Goal: Task Accomplishment & Management: Use online tool/utility

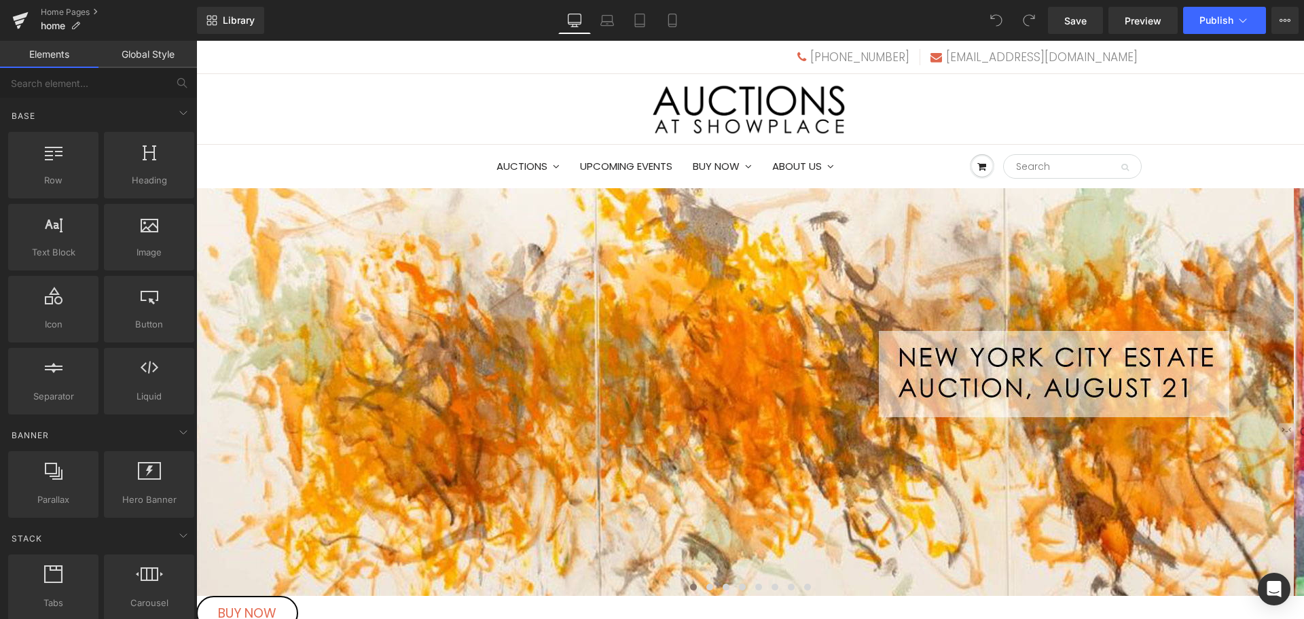
click at [196, 41] on span "Carousel" at bounding box center [196, 41] width 0 height 0
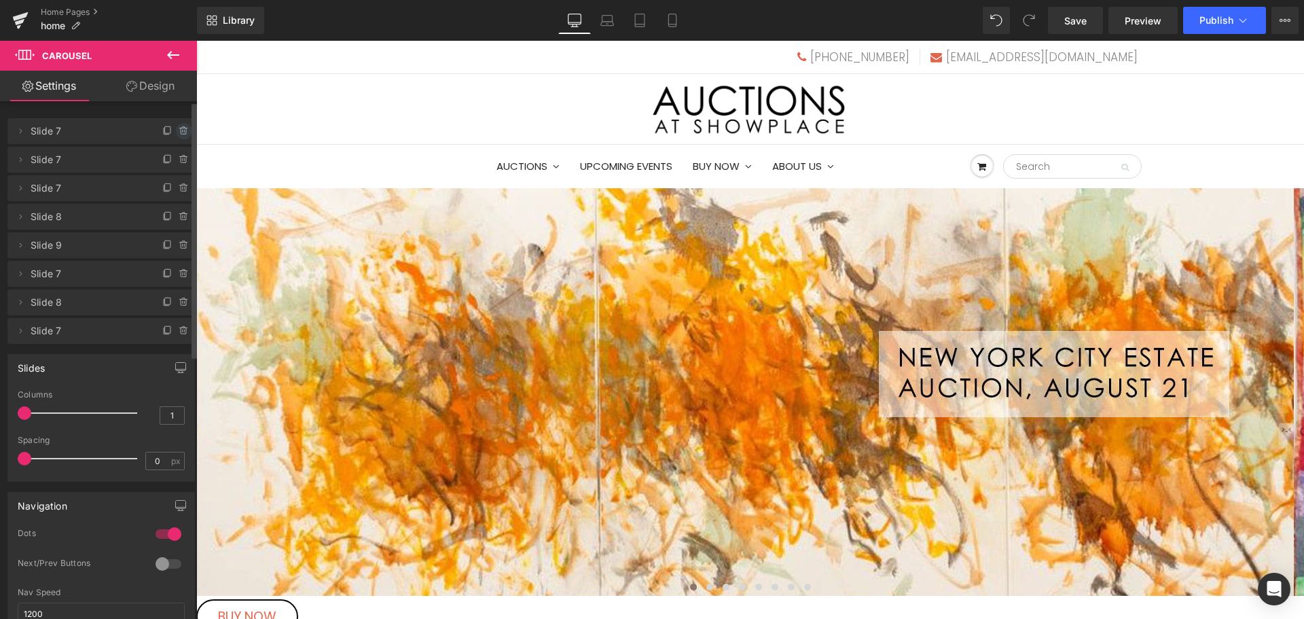
click at [179, 130] on icon at bounding box center [184, 131] width 11 height 11
click at [178, 130] on button "Delete" at bounding box center [169, 132] width 43 height 18
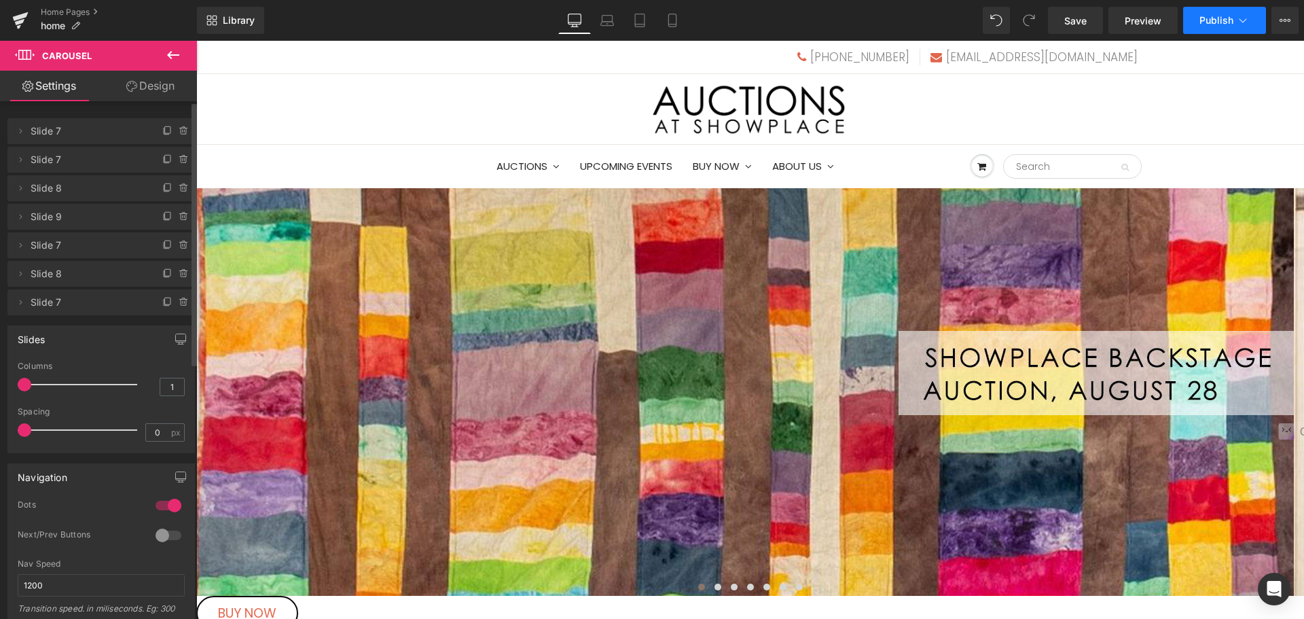
click at [1197, 22] on button "Publish" at bounding box center [1224, 20] width 83 height 27
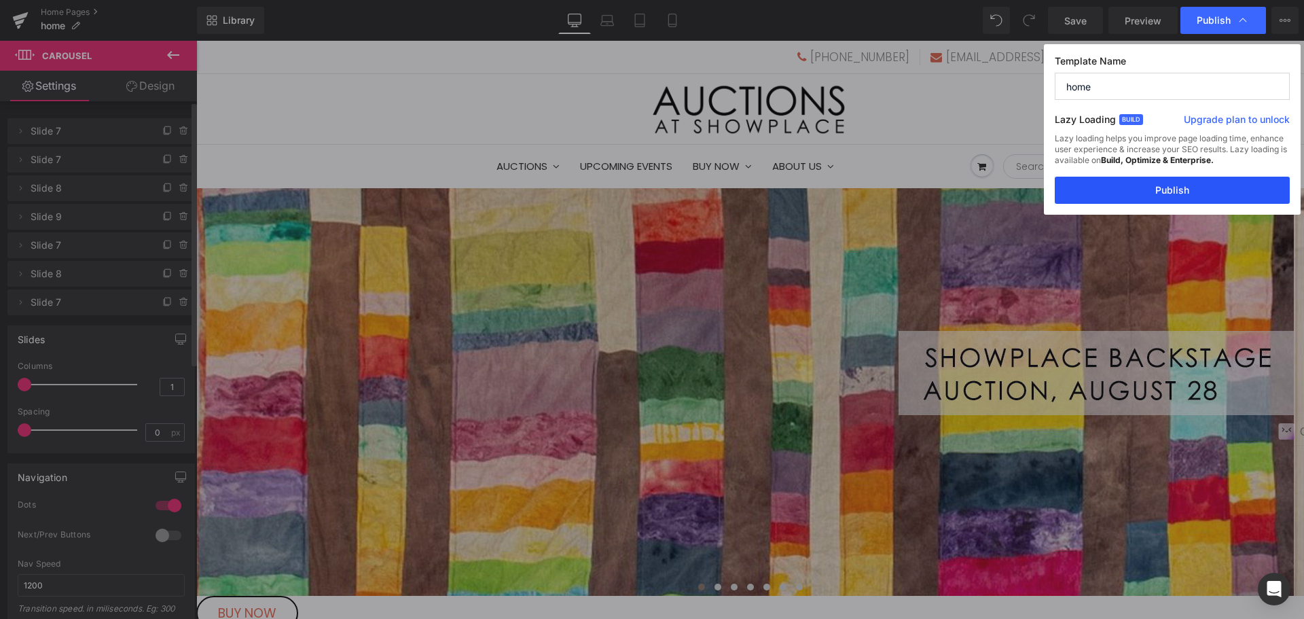
click at [1187, 186] on button "Publish" at bounding box center [1171, 190] width 235 height 27
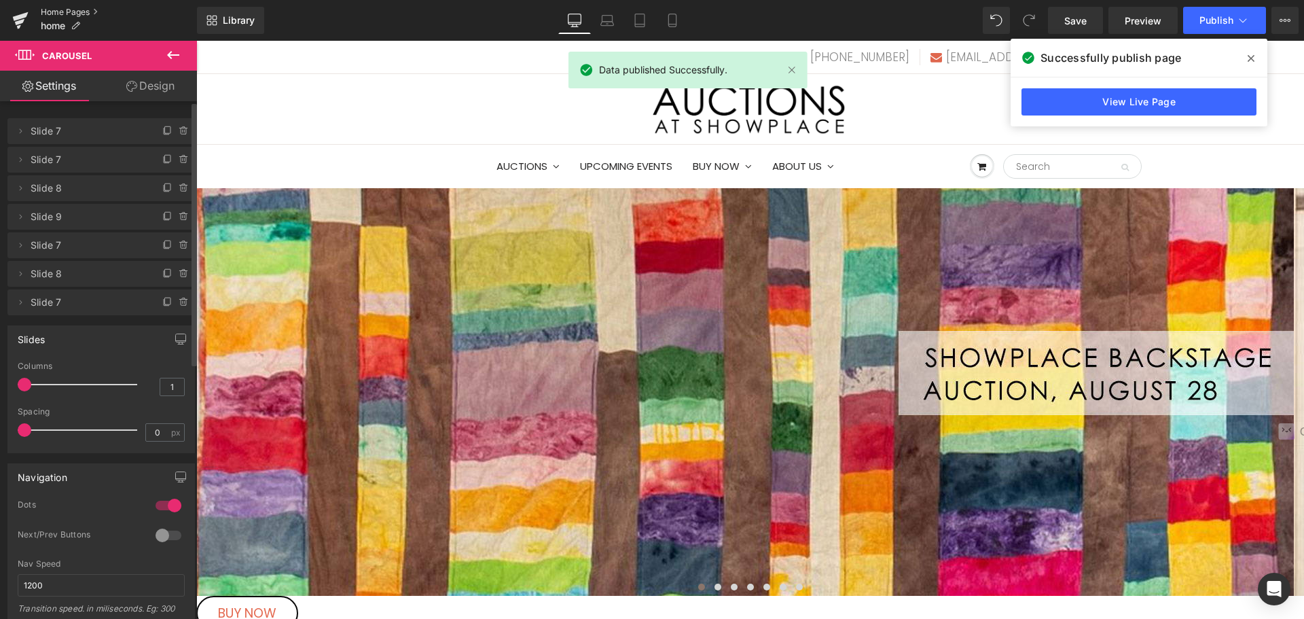
click at [79, 14] on link "Home Pages" at bounding box center [119, 12] width 156 height 11
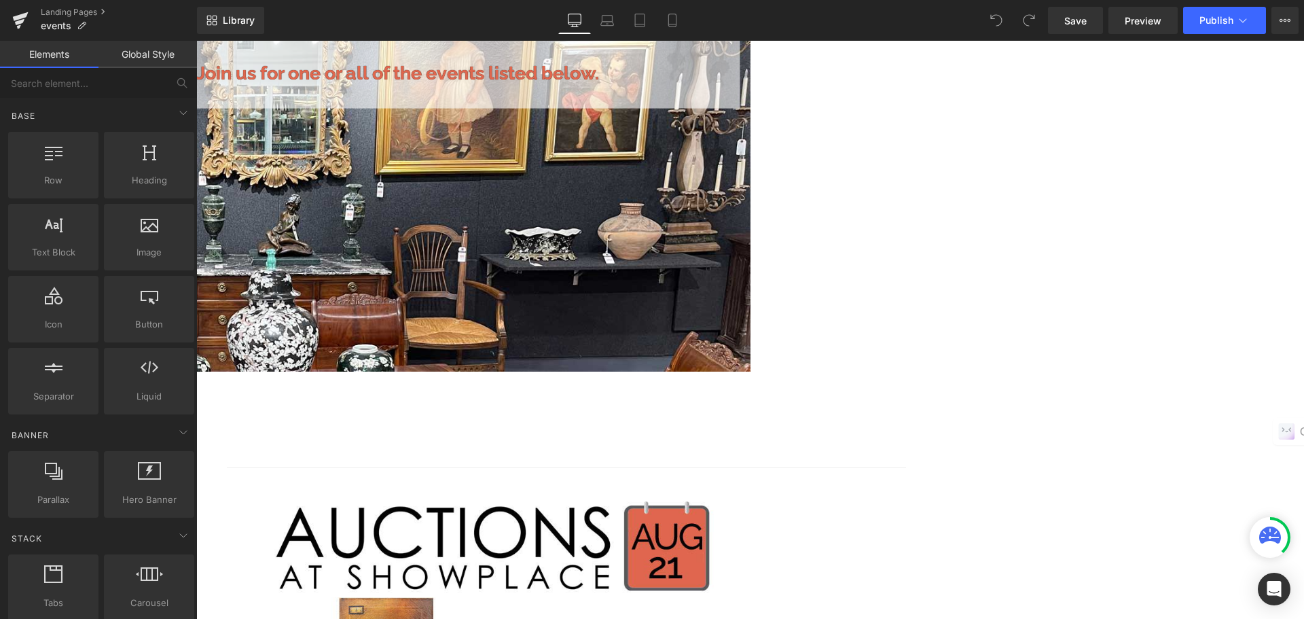
scroll to position [407, 0]
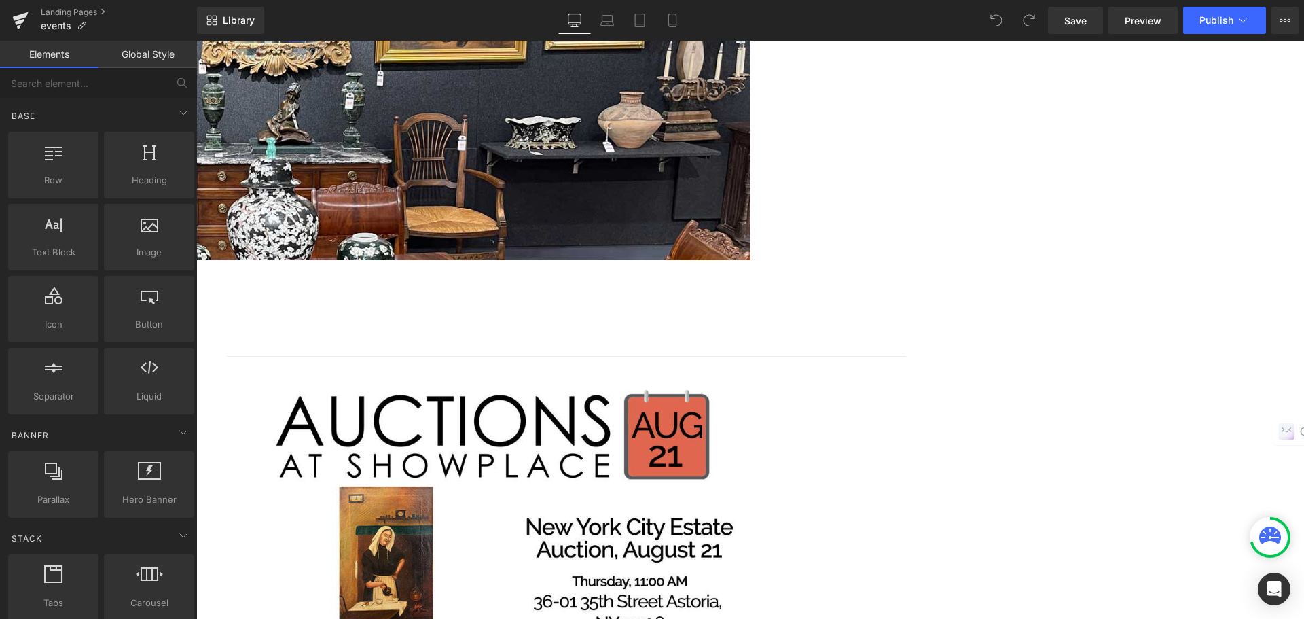
click at [770, 377] on img at bounding box center [498, 540] width 543 height 326
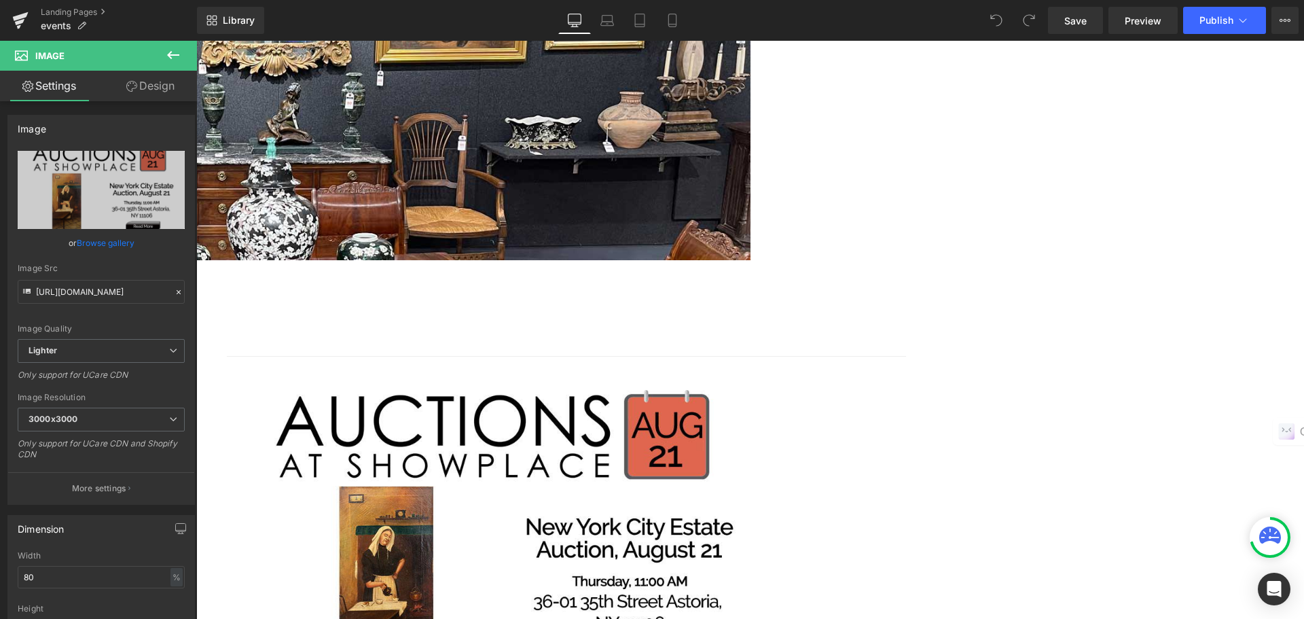
click at [196, 41] on icon at bounding box center [196, 41] width 0 height 0
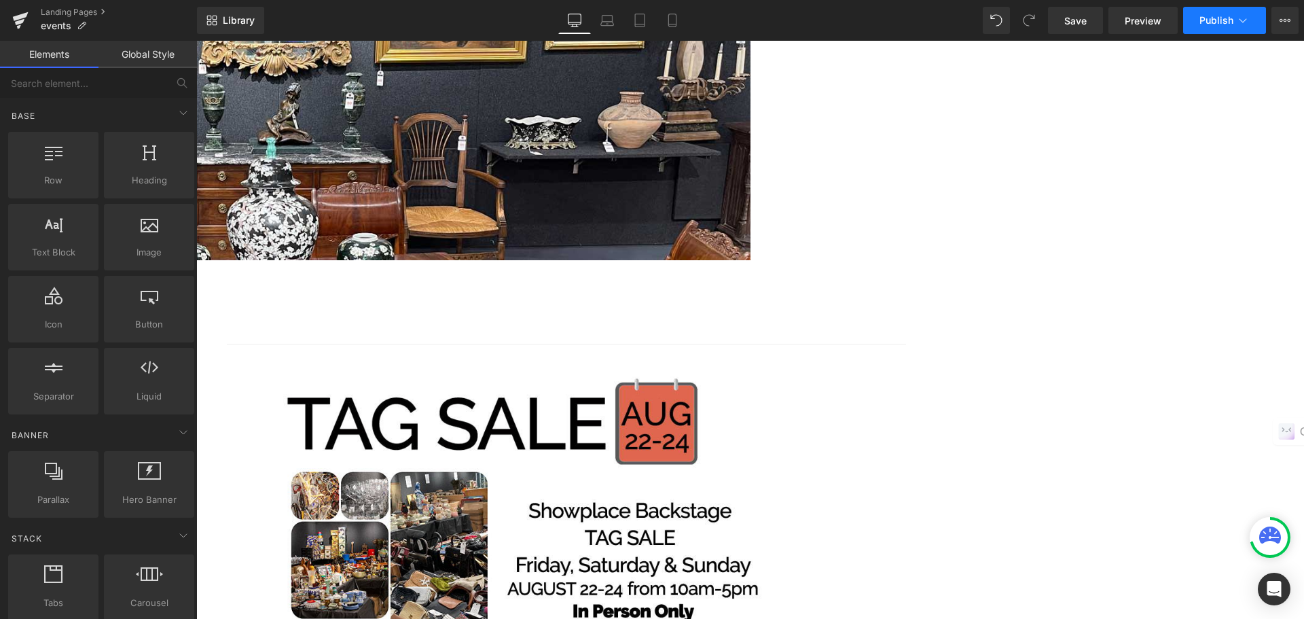
click at [1193, 21] on button "Publish" at bounding box center [1224, 20] width 83 height 27
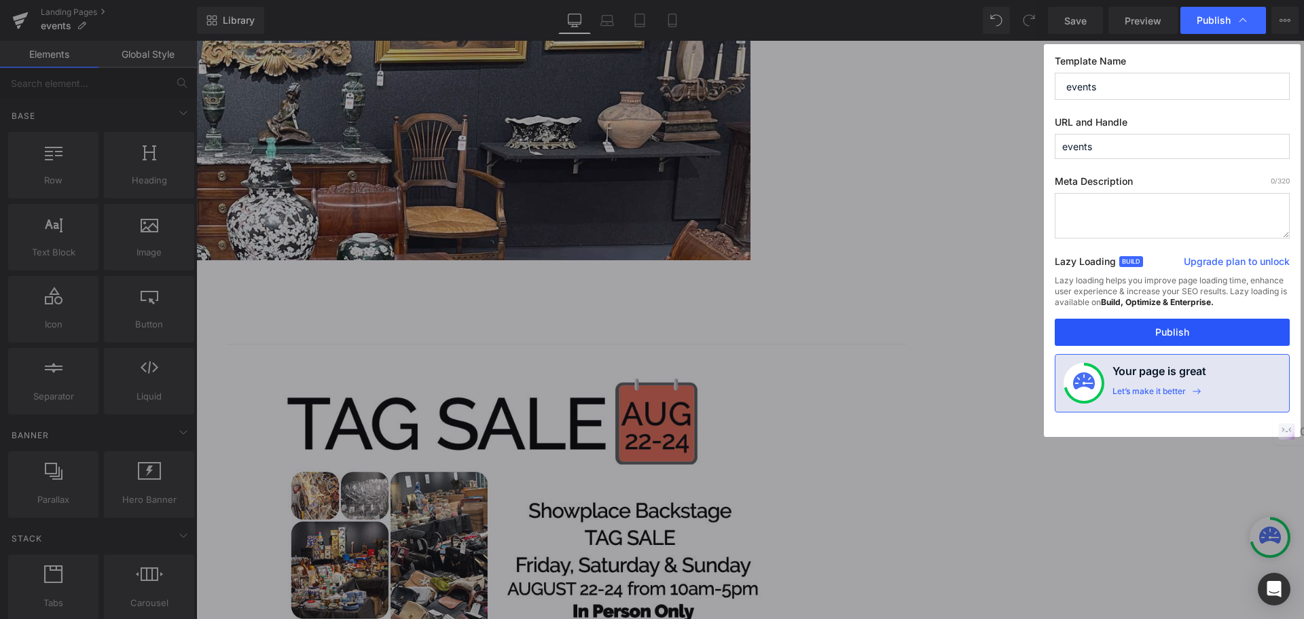
click at [1160, 326] on button "Publish" at bounding box center [1171, 331] width 235 height 27
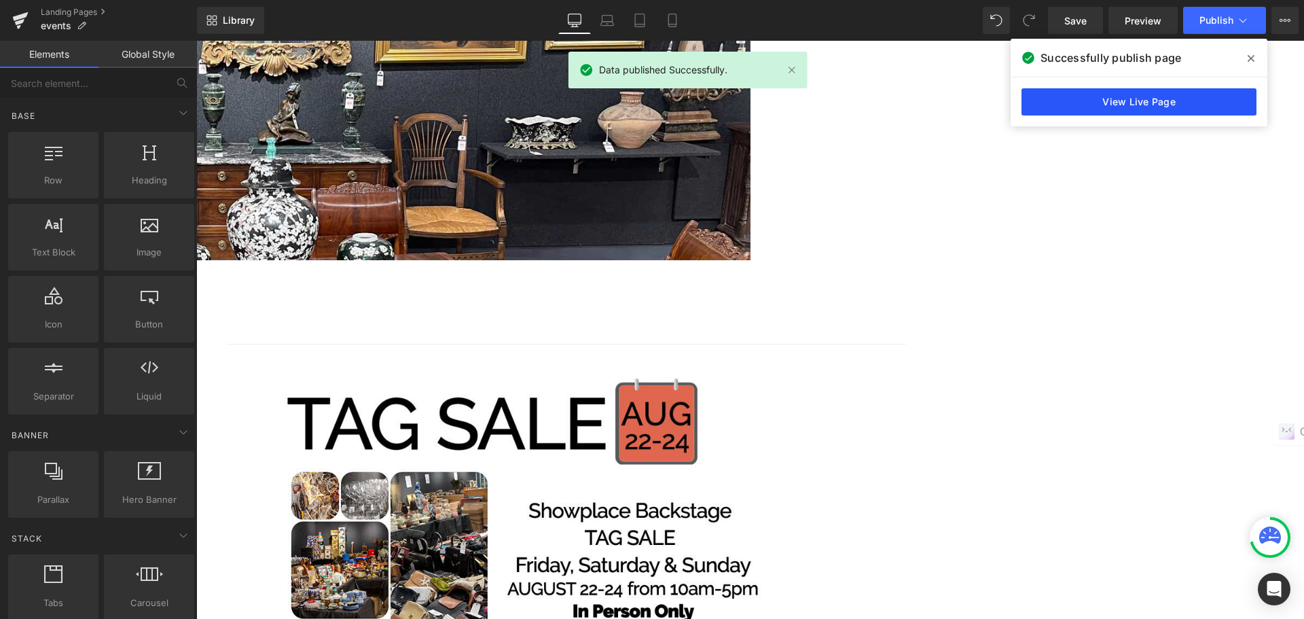
click at [1095, 109] on link "View Live Page" at bounding box center [1138, 101] width 235 height 27
